Goal: Find specific page/section: Find specific page/section

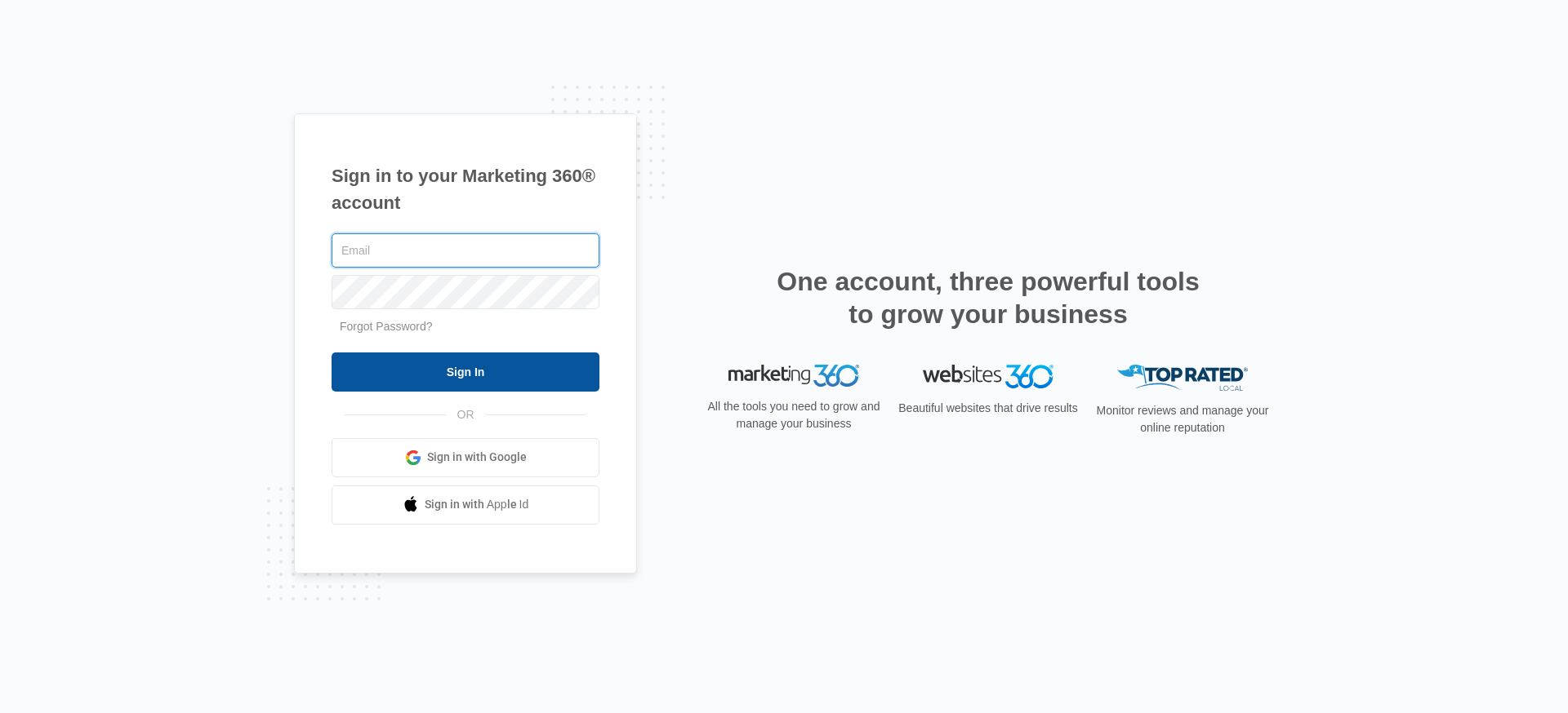
type input "[PERSON_NAME][EMAIL_ADDRESS][PERSON_NAME][DOMAIN_NAME]"
click at [461, 372] on input "Sign In" at bounding box center [465, 372] width 268 height 39
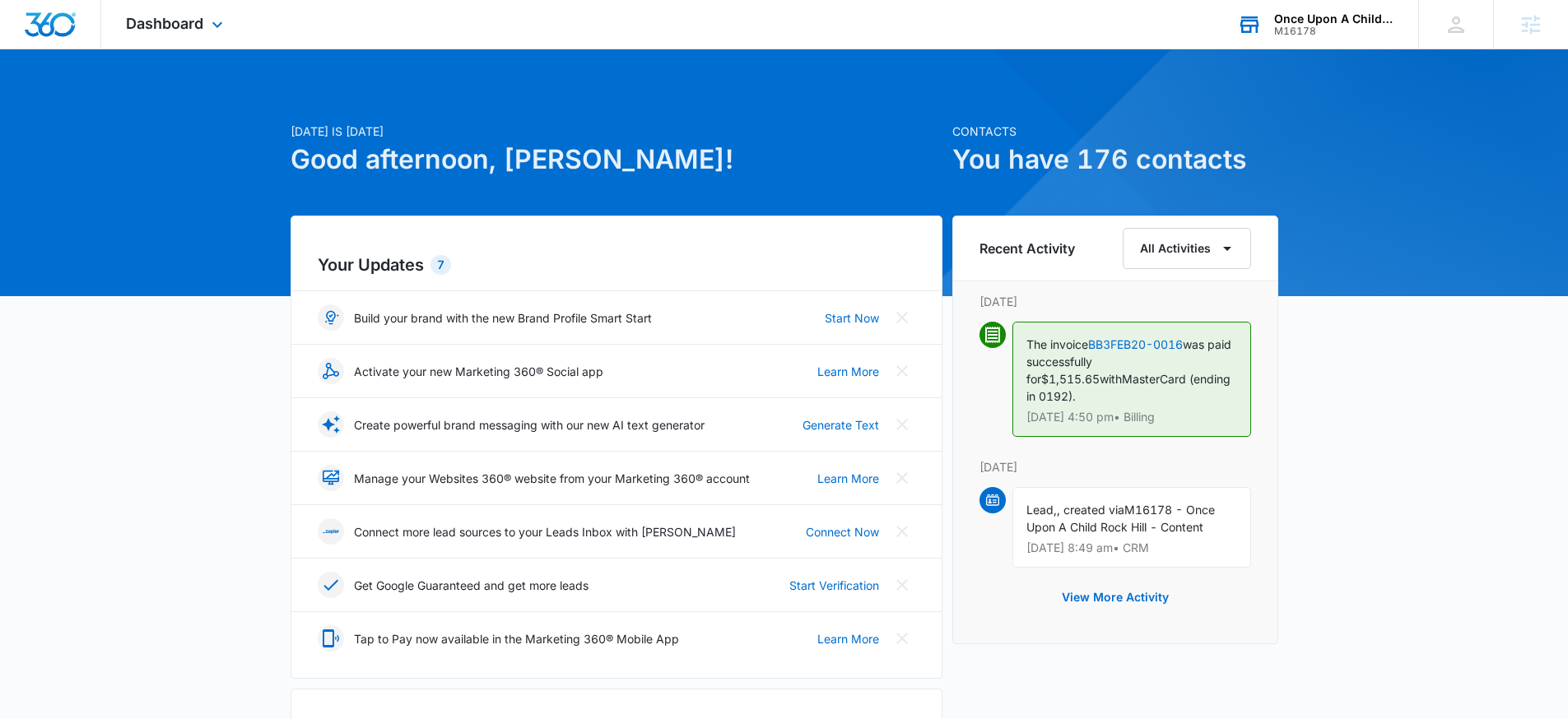
click at [1304, 18] on div "Once Upon A Child Rock Hill" at bounding box center [1334, 19] width 120 height 13
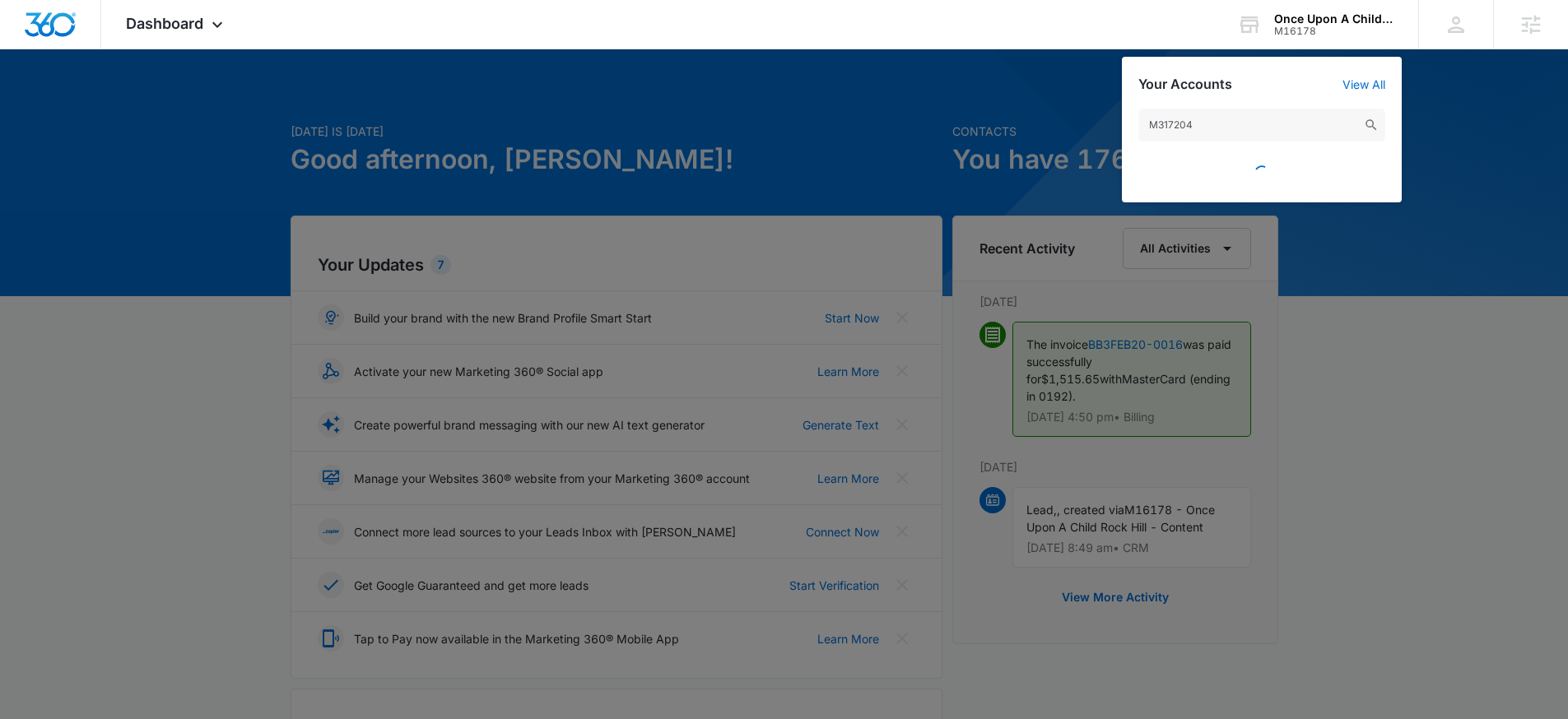
type input "M317204"
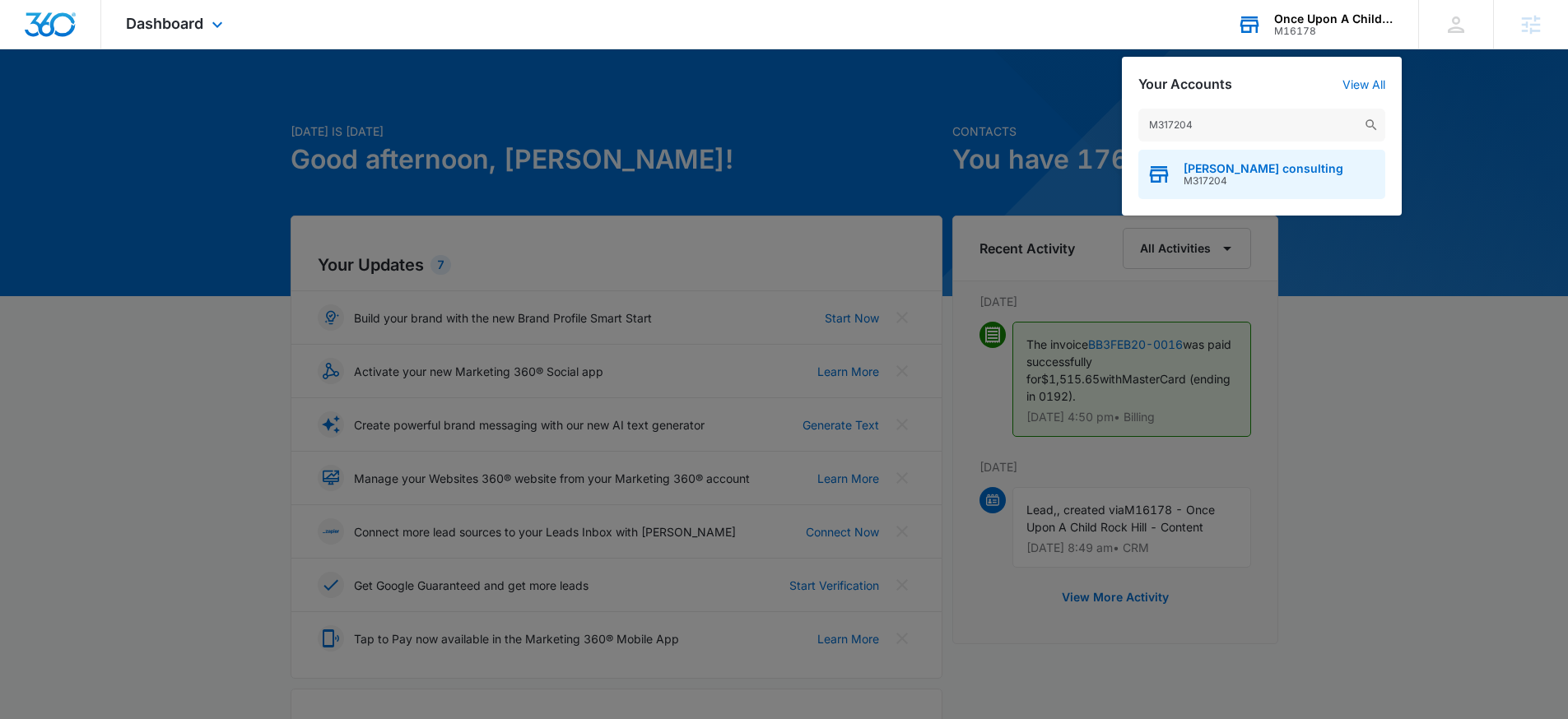
click at [1268, 169] on span "[PERSON_NAME] consulting" at bounding box center [1263, 169] width 160 height 13
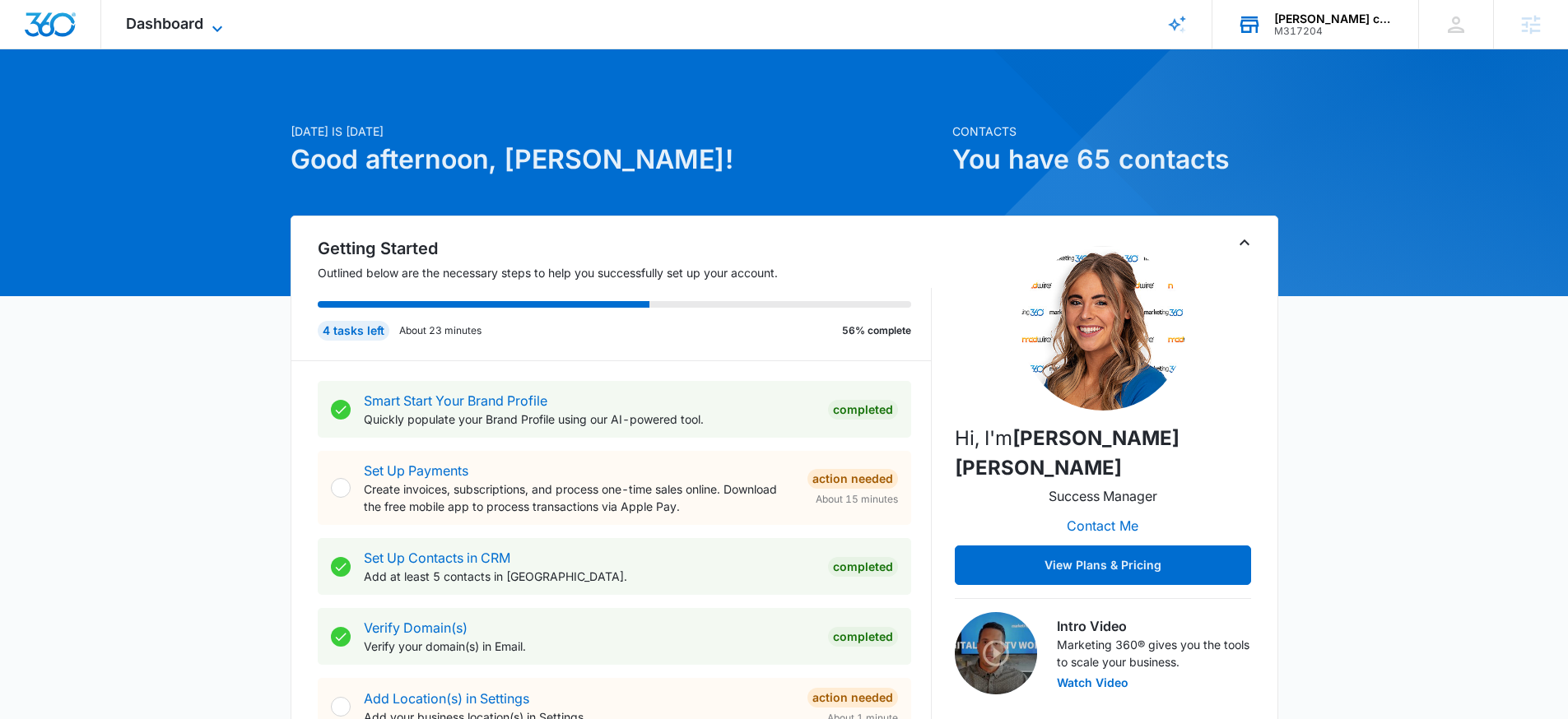
click at [156, 22] on span "Dashboard" at bounding box center [165, 23] width 78 height 17
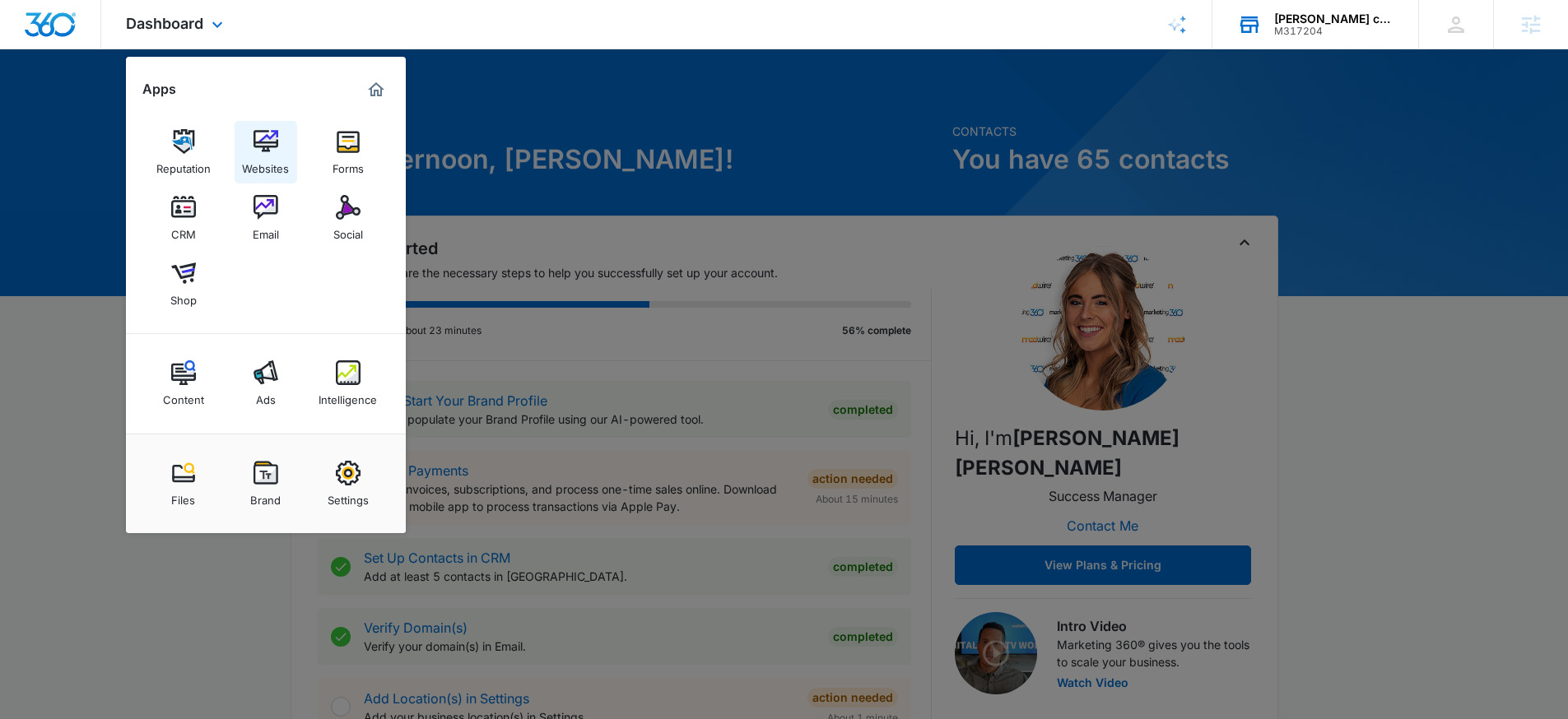
click at [263, 142] on img at bounding box center [266, 141] width 25 height 25
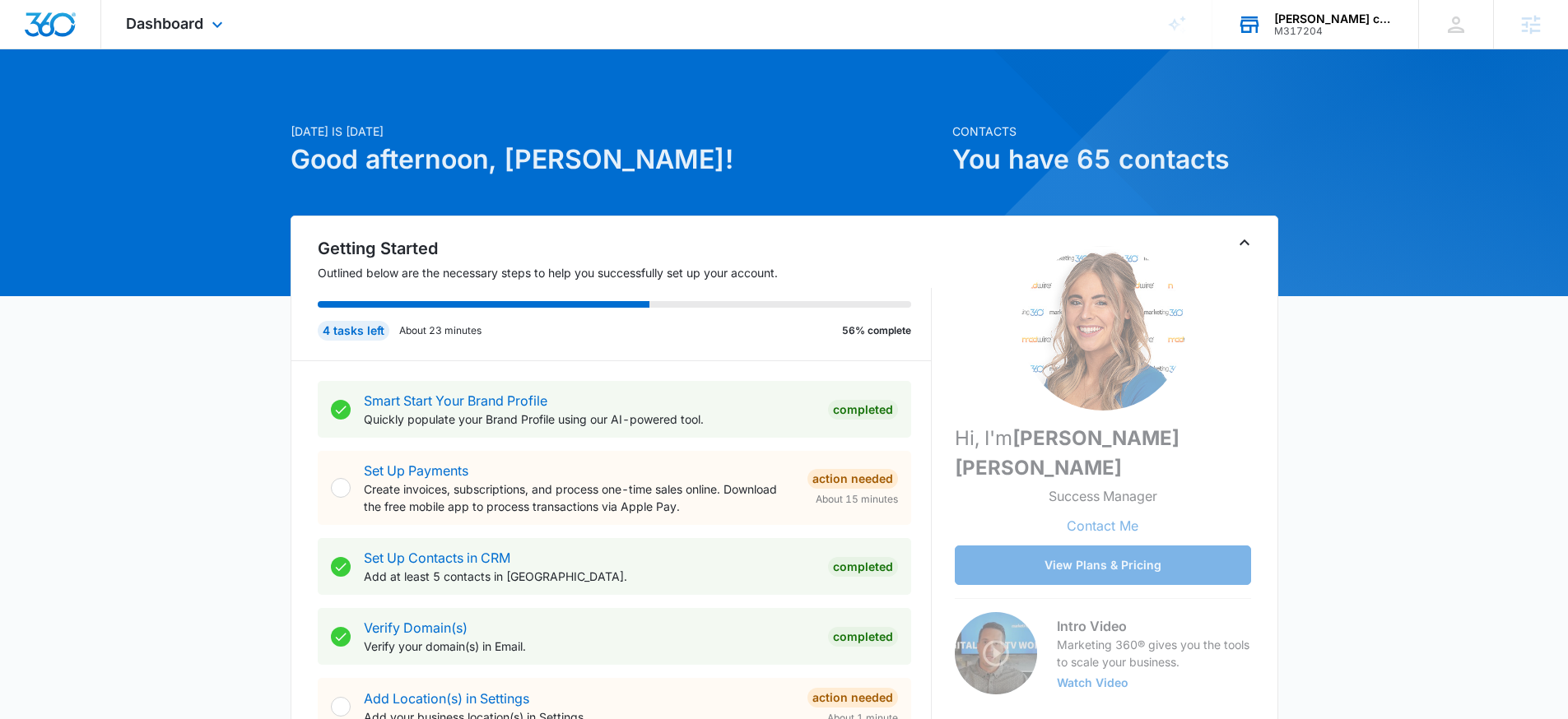
click at [1316, 22] on div "[PERSON_NAME] consulting" at bounding box center [1334, 19] width 120 height 13
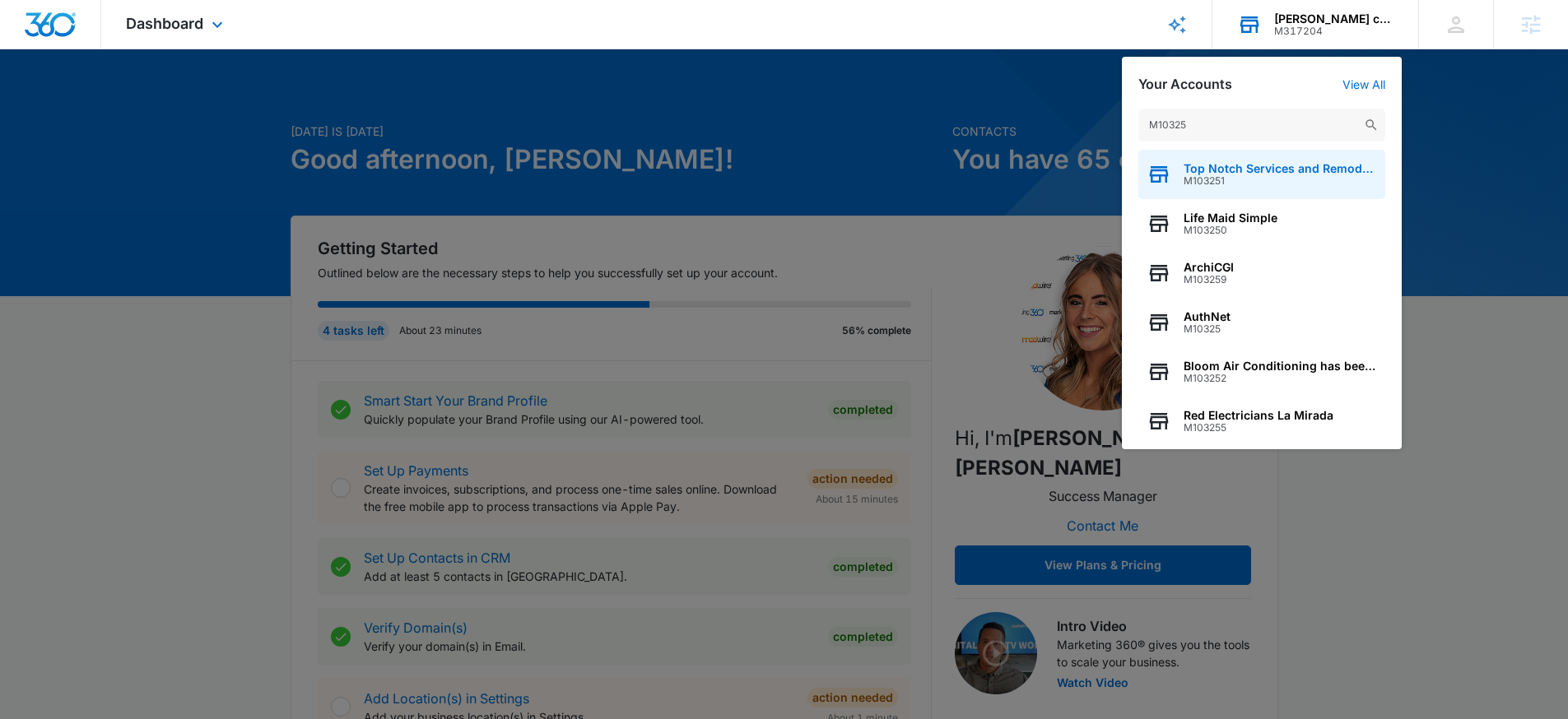
type input "M10325"
click at [1278, 168] on span "Top Notch Services and Remodeling" at bounding box center [1280, 169] width 194 height 13
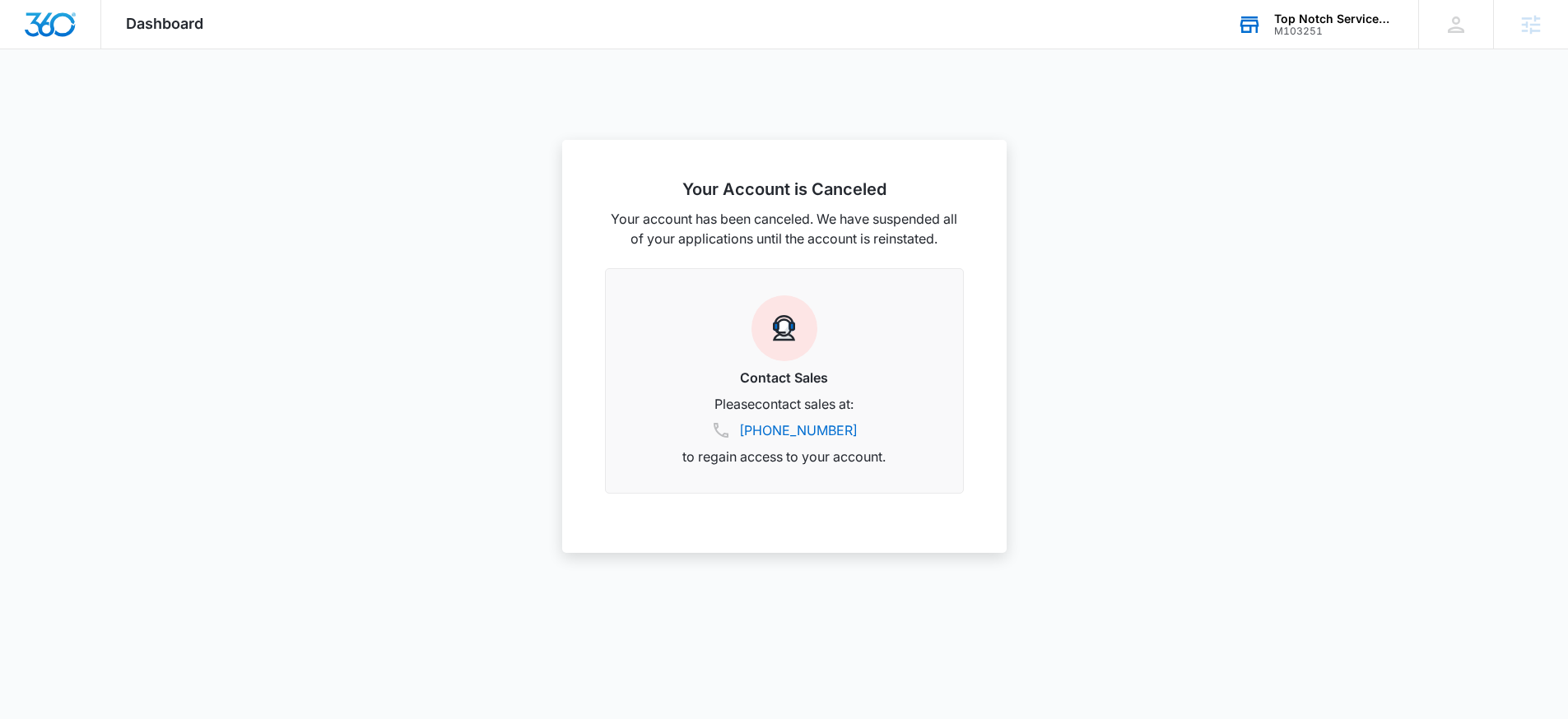
click at [1129, 130] on div at bounding box center [784, 359] width 1568 height 719
click at [1330, 22] on div "Top Notch Services and Remodeling" at bounding box center [1334, 19] width 120 height 13
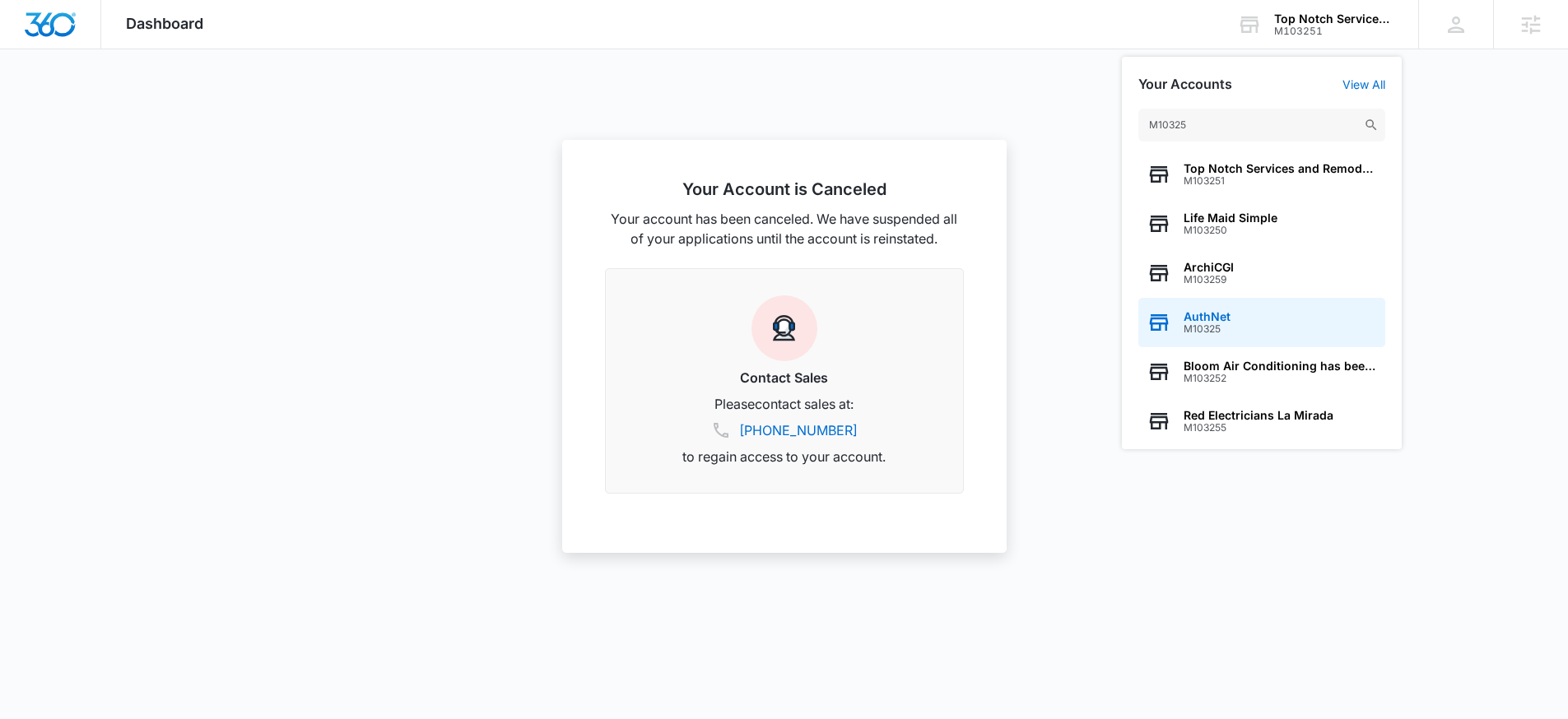
type input "M10325"
click at [1248, 314] on div "AuthNet M10325" at bounding box center [1262, 323] width 247 height 50
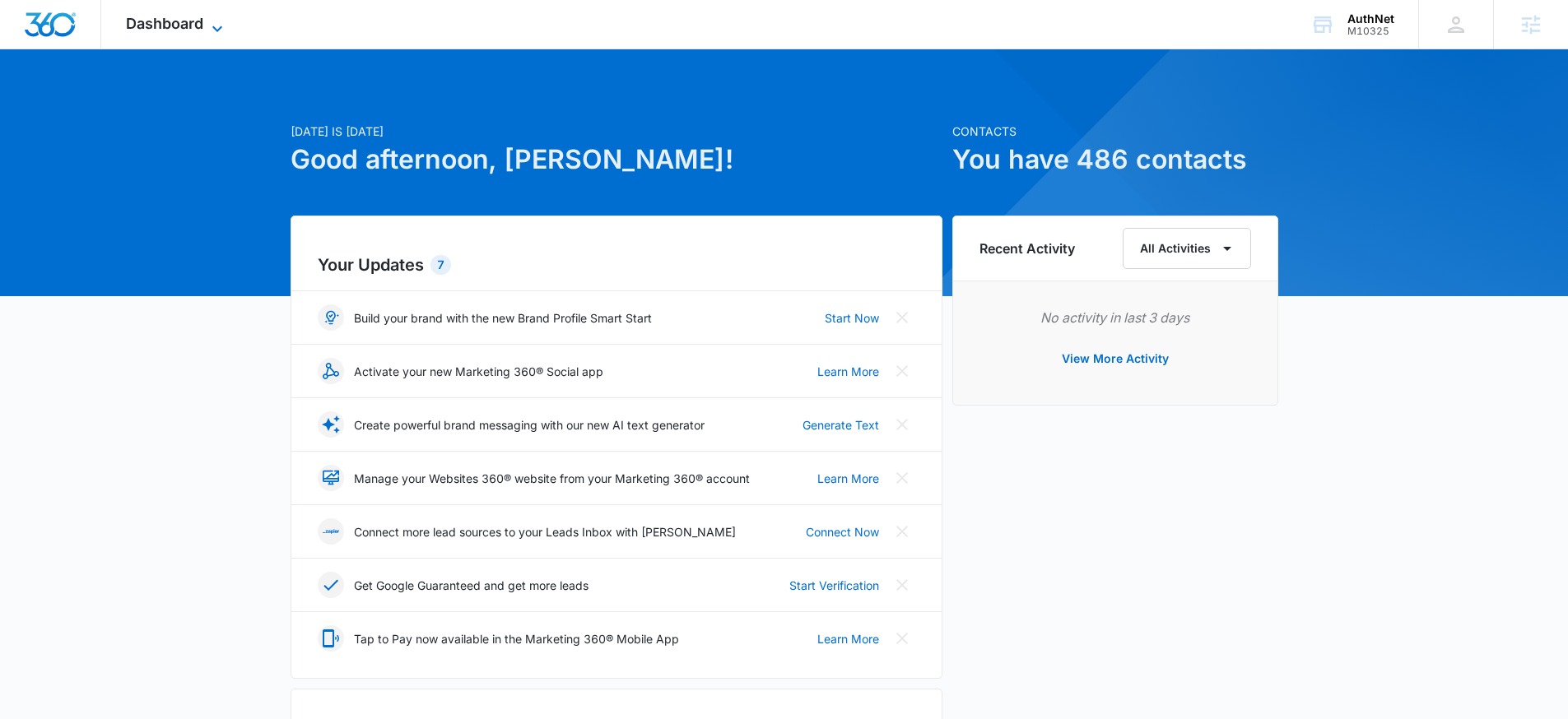
click at [199, 20] on span "Dashboard" at bounding box center [165, 23] width 78 height 17
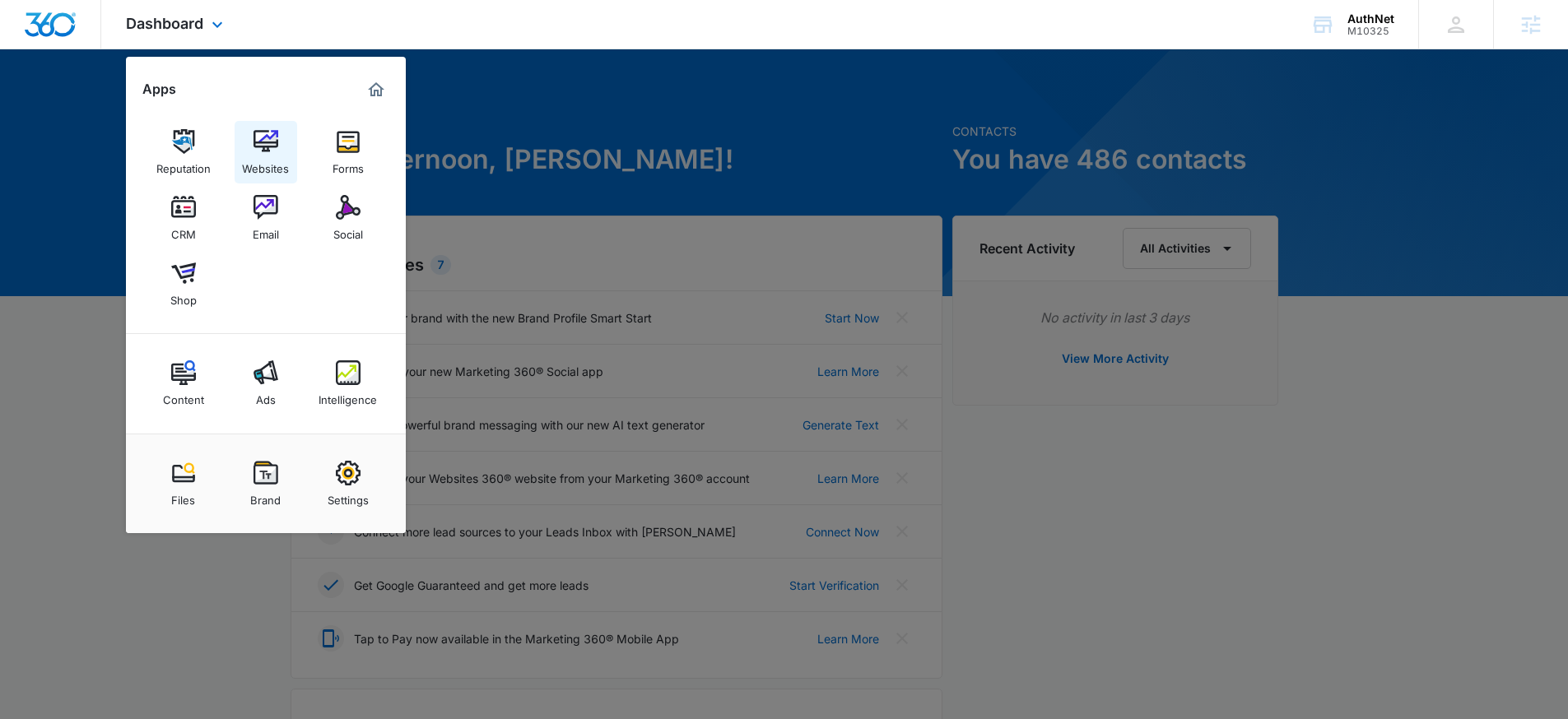
click at [267, 138] on img at bounding box center [266, 141] width 25 height 25
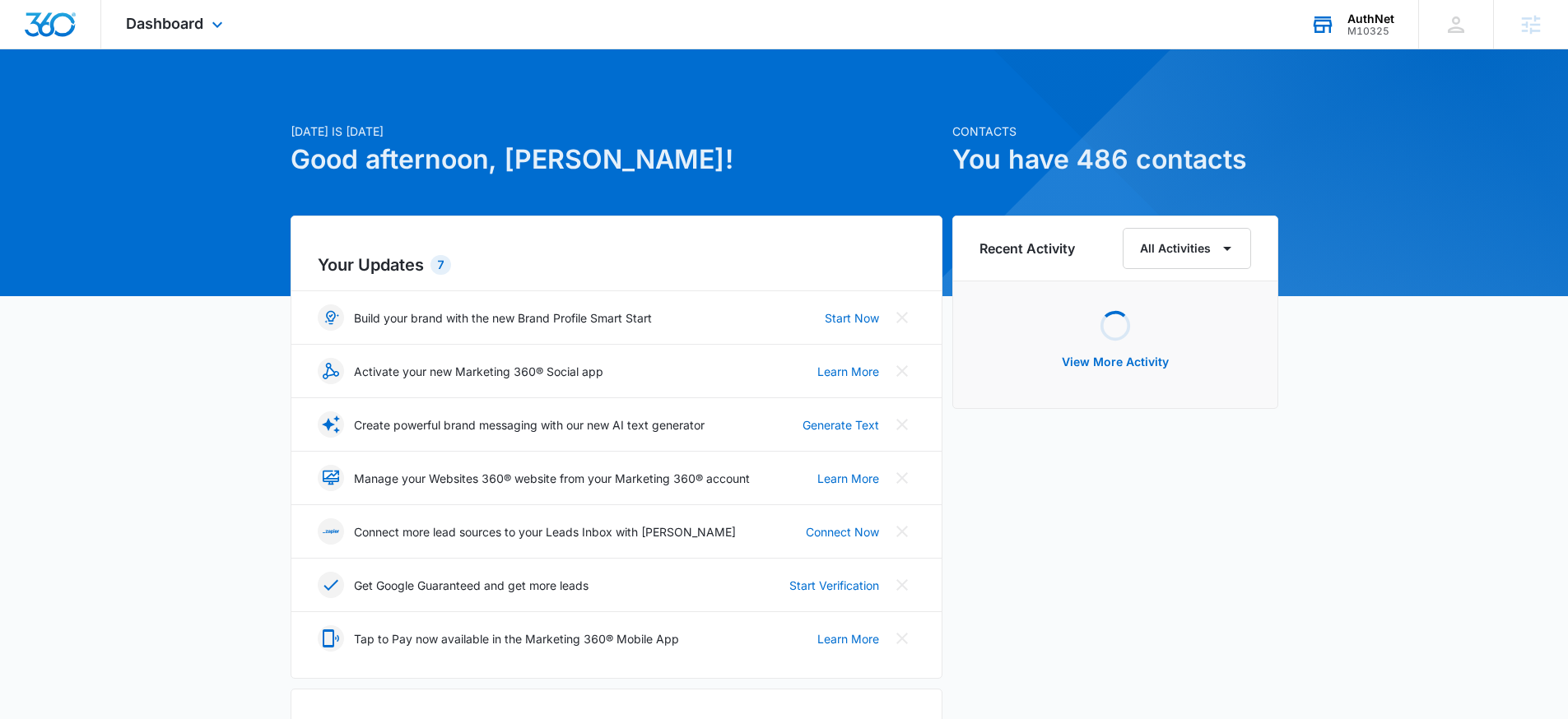
click at [1371, 29] on div "M10325" at bounding box center [1370, 31] width 47 height 12
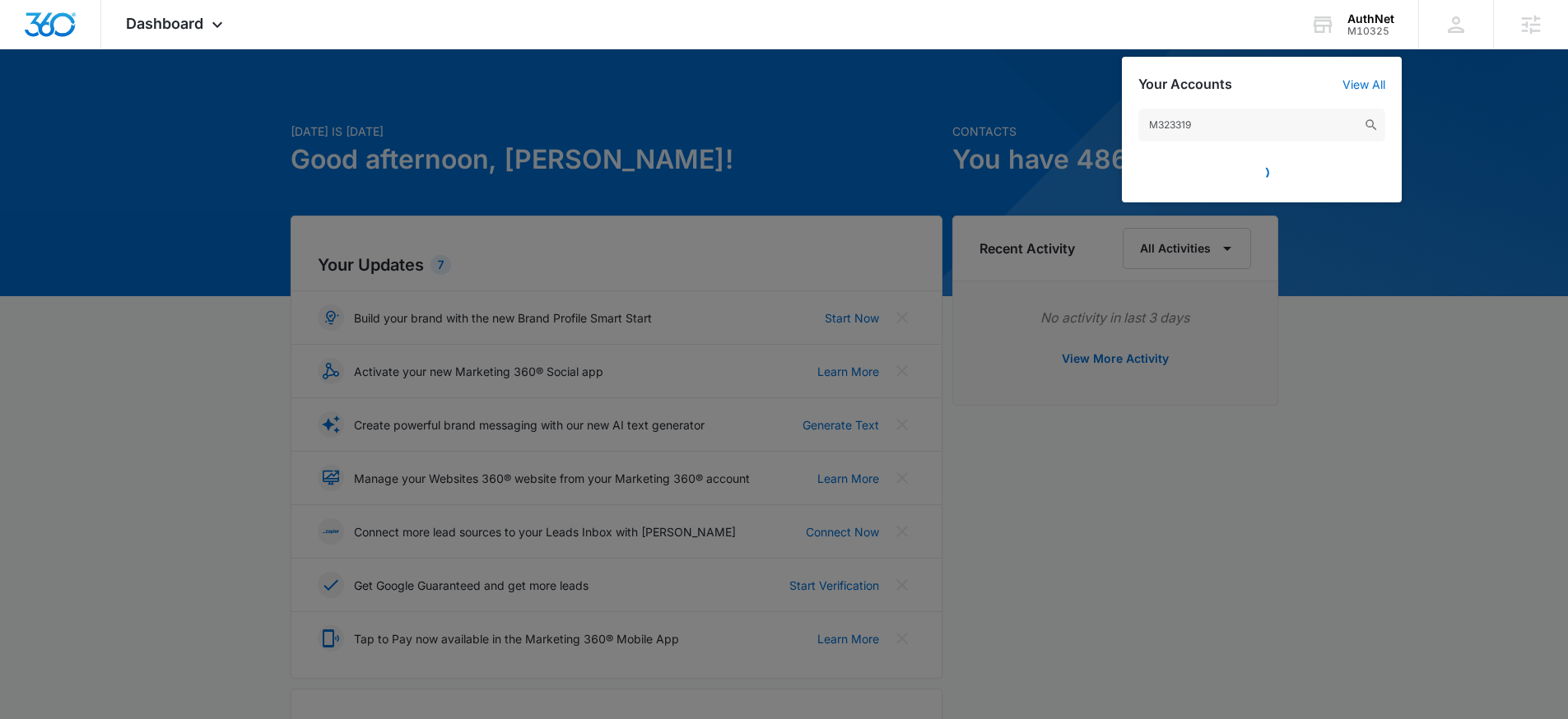
type input "M323319"
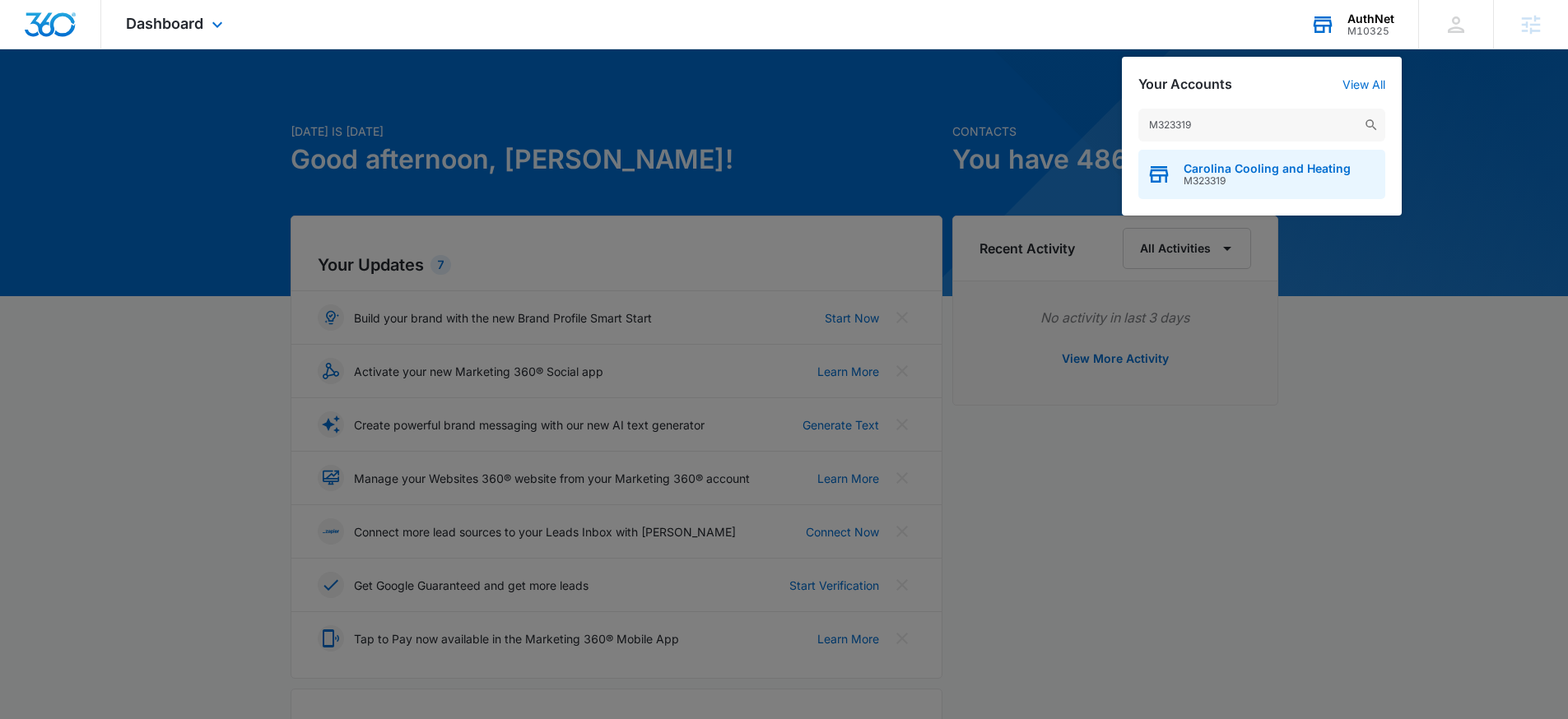
click at [1230, 174] on span "Carolina Cooling and Heating" at bounding box center [1267, 169] width 167 height 13
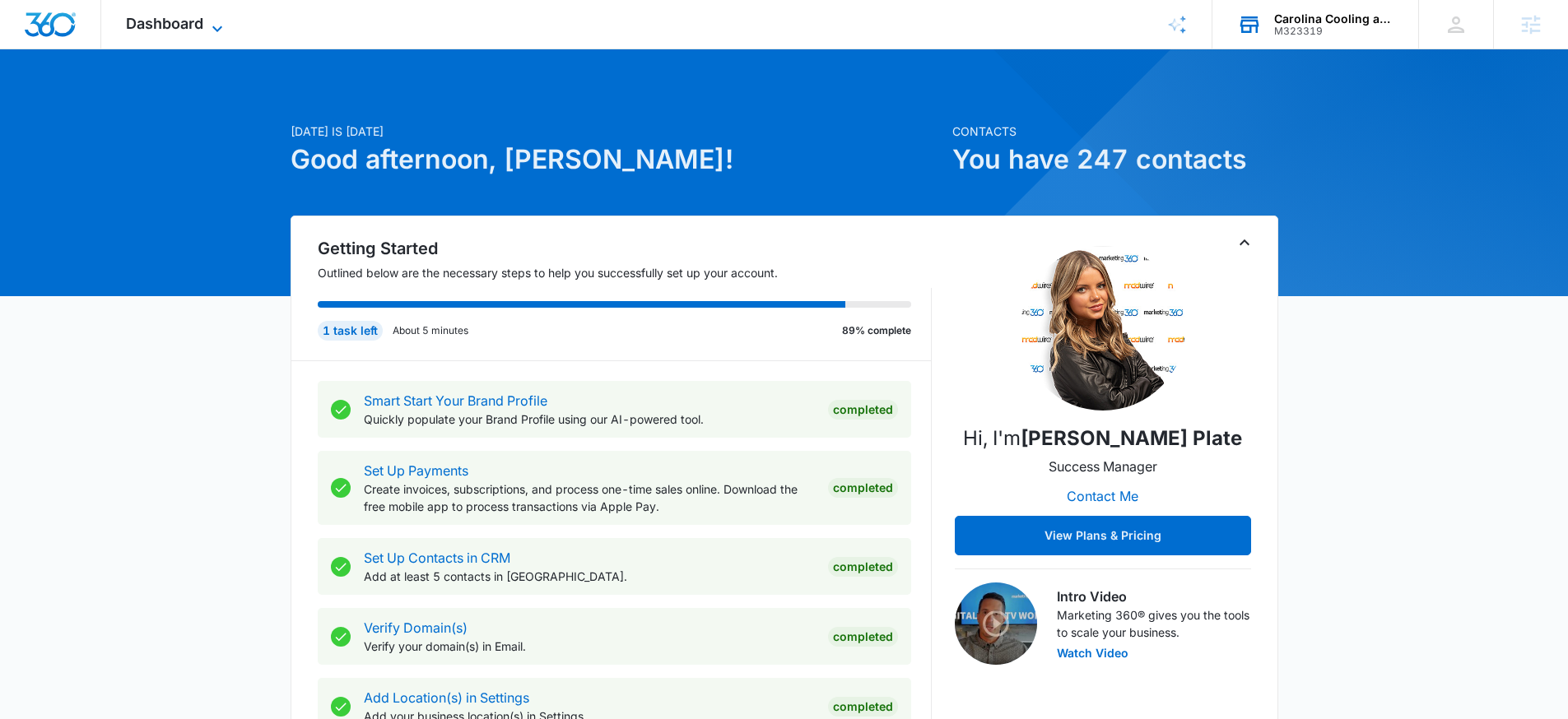
click at [180, 24] on span "Dashboard" at bounding box center [165, 23] width 78 height 17
click at [189, 32] on div "Dashboard Apps Reputation Websites Forms CRM Email Social Shop Content Ads Inte…" at bounding box center [176, 24] width 151 height 49
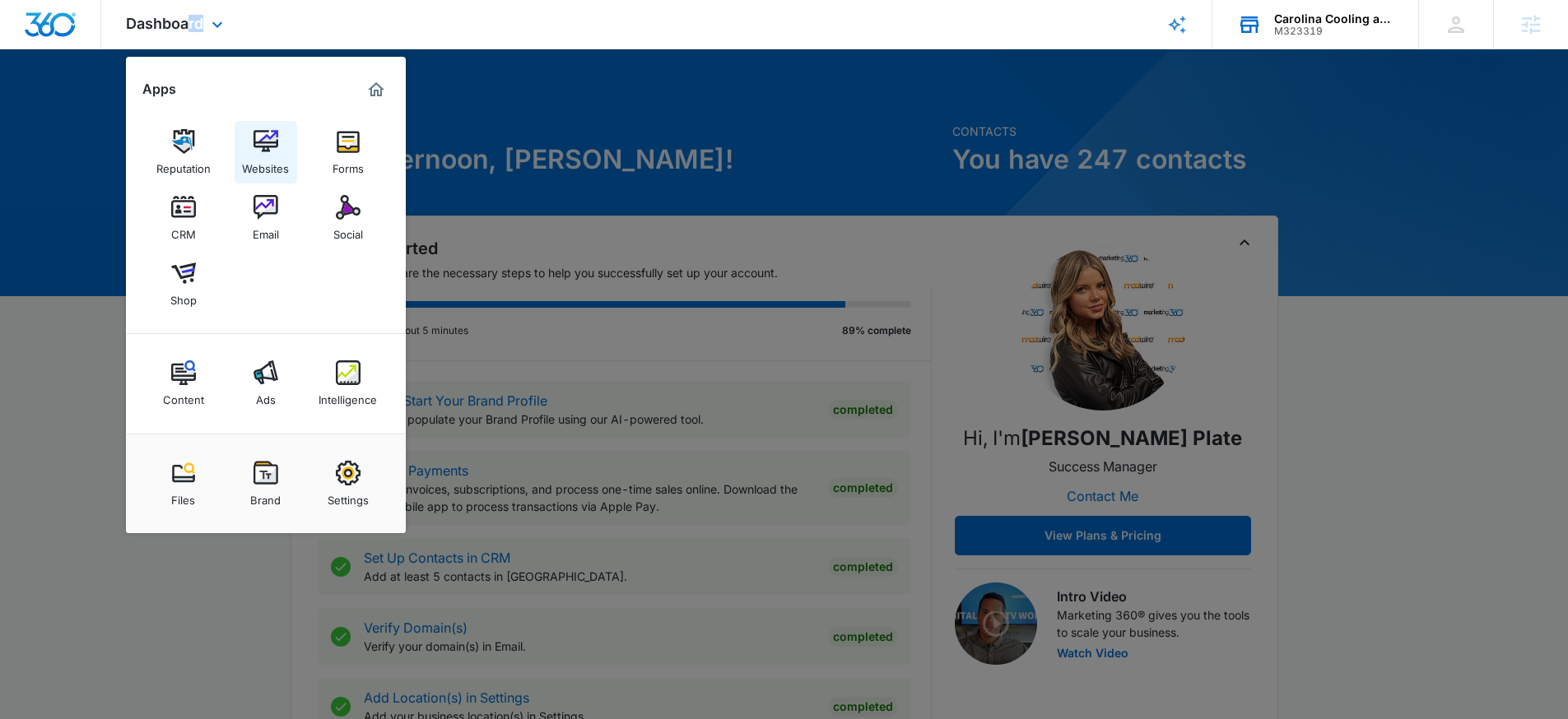
click at [266, 141] on img at bounding box center [266, 141] width 25 height 25
